Goal: Transaction & Acquisition: Purchase product/service

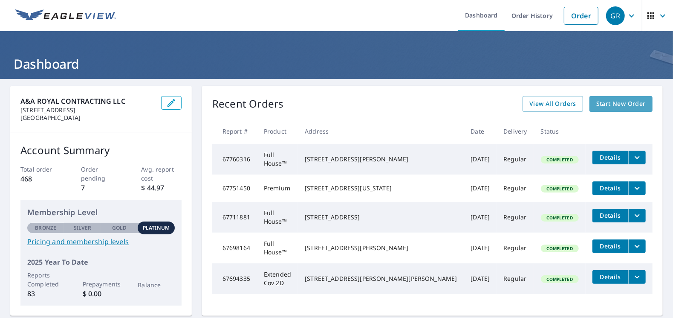
click at [620, 104] on span "Start New Order" at bounding box center [620, 103] width 49 height 11
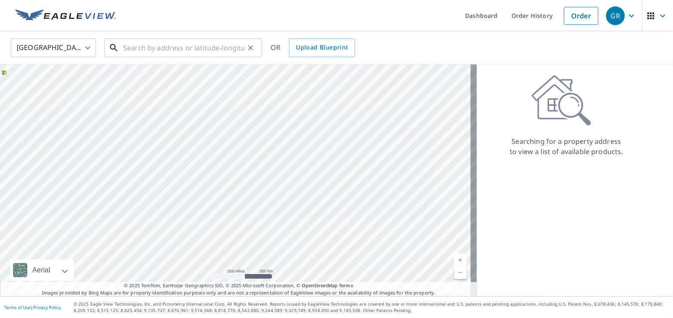
click at [209, 52] on input "text" at bounding box center [183, 48] width 121 height 24
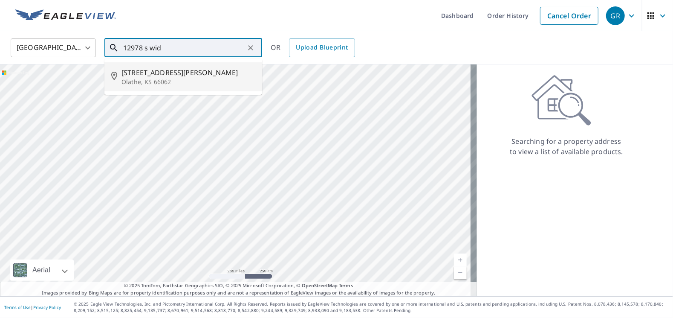
click at [166, 72] on span "[STREET_ADDRESS][PERSON_NAME]" at bounding box center [188, 72] width 134 height 10
type input "[STREET_ADDRESS][PERSON_NAME]"
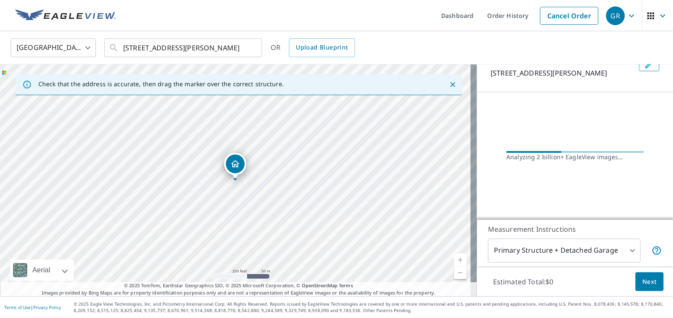
scroll to position [43, 0]
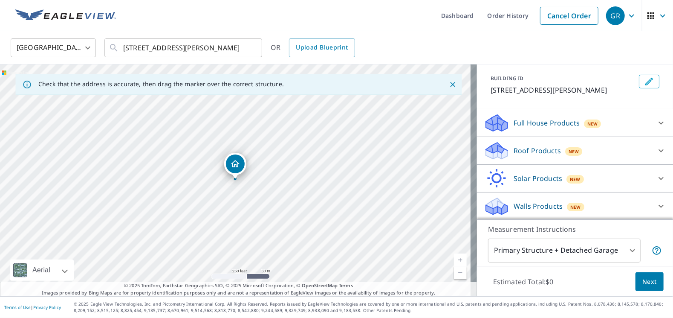
click at [656, 150] on icon at bounding box center [661, 150] width 10 height 10
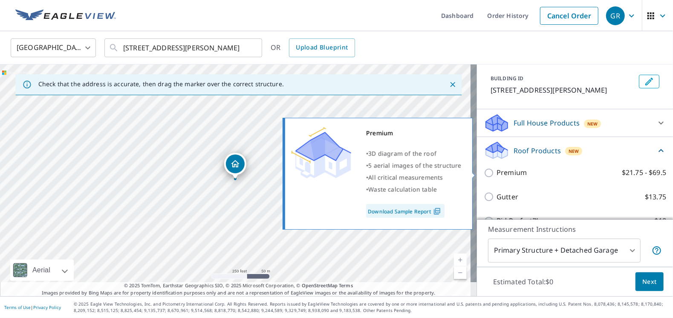
click at [520, 175] on label "Premium $21.75 - $69.5" at bounding box center [582, 172] width 170 height 11
click at [497, 175] on input "Premium $21.75 - $69.5" at bounding box center [490, 173] width 13 height 10
checkbox input "true"
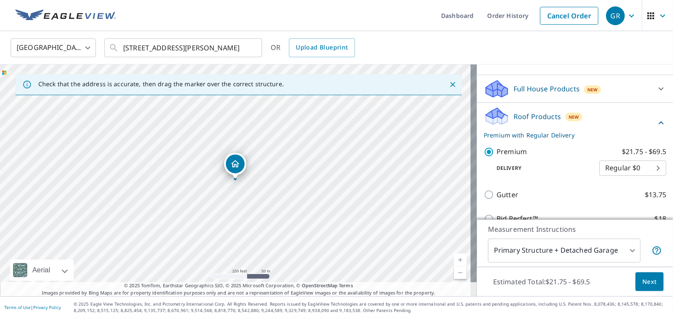
scroll to position [129, 0]
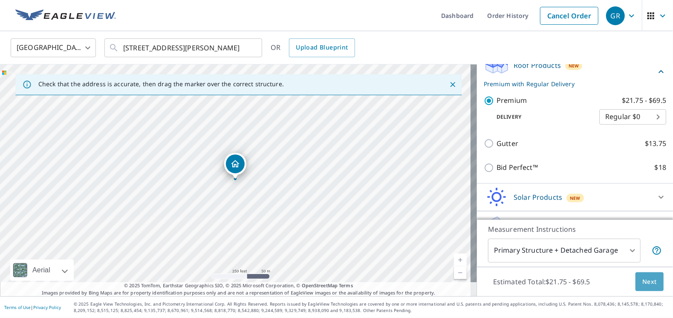
click at [644, 280] on span "Next" at bounding box center [649, 281] width 14 height 11
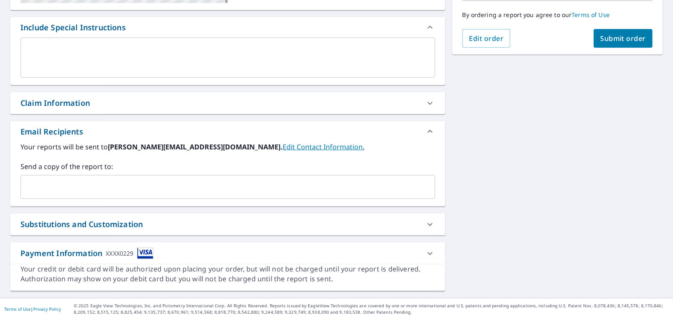
scroll to position [218, 0]
click at [125, 183] on input "text" at bounding box center [221, 186] width 394 height 16
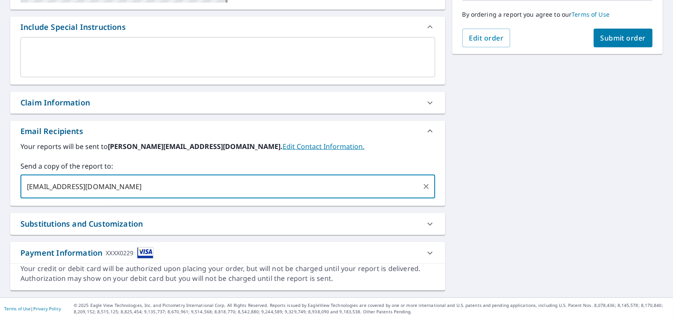
type input "[EMAIL_ADDRESS][DOMAIN_NAME]"
click at [617, 35] on span "Submit order" at bounding box center [624, 37] width 46 height 9
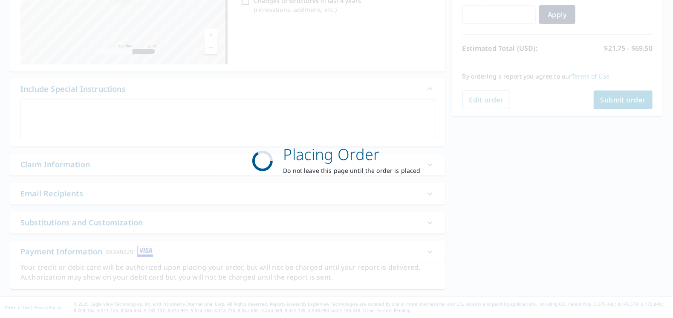
scroll to position [155, 0]
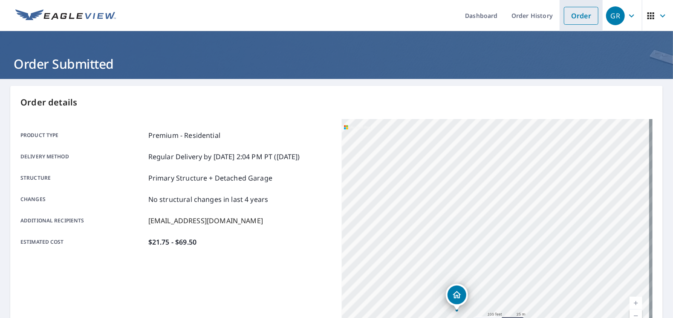
click at [574, 17] on link "Order" at bounding box center [581, 16] width 35 height 18
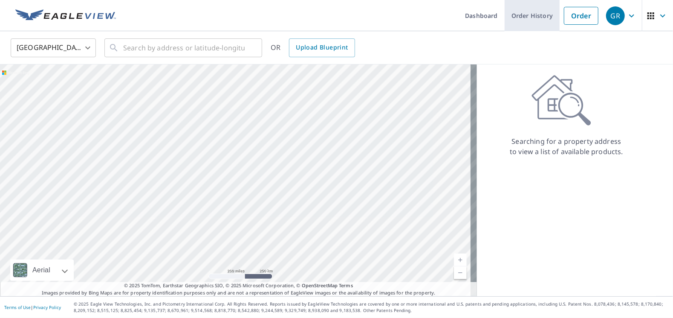
click at [526, 17] on link "Order History" at bounding box center [532, 15] width 55 height 31
